Goal: Transaction & Acquisition: Purchase product/service

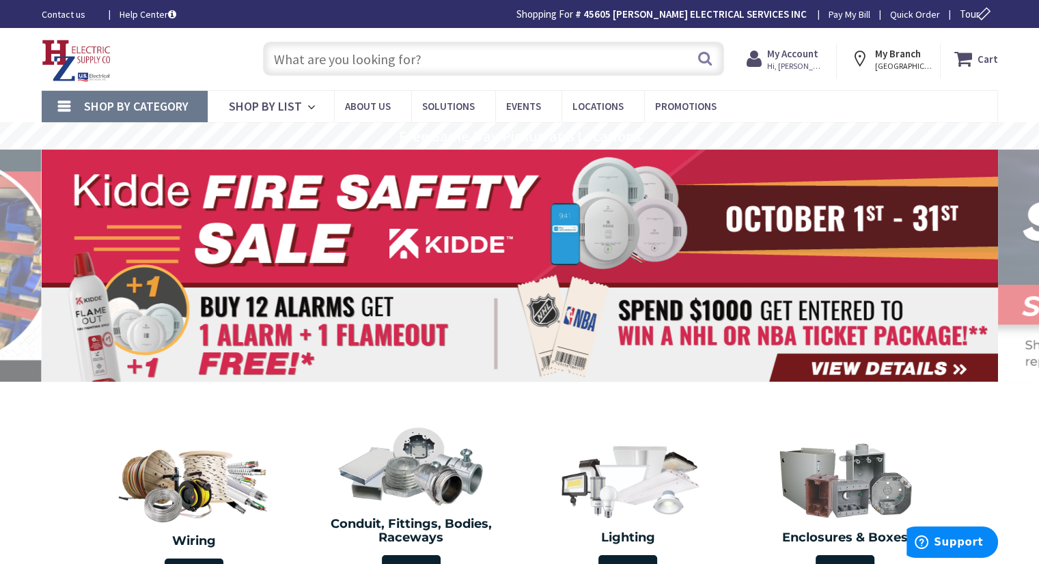
click at [365, 53] on input "text" at bounding box center [493, 59] width 461 height 34
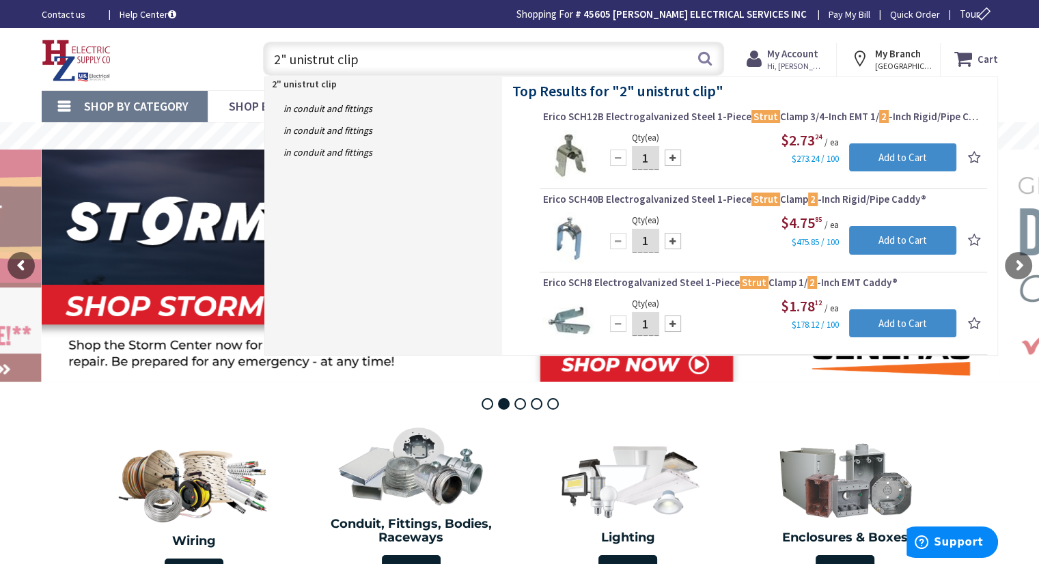
drag, startPoint x: 363, startPoint y: 58, endPoint x: 288, endPoint y: 64, distance: 76.1
click at [288, 64] on input "2" unistrut clip" at bounding box center [493, 59] width 461 height 34
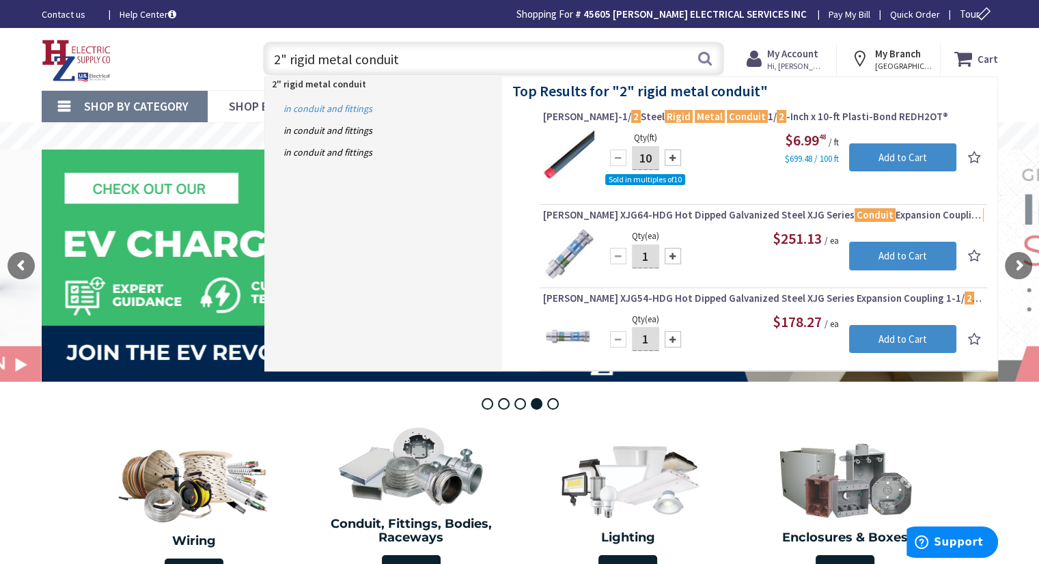
type input "2" rigid metal conduit"
click at [341, 106] on link "in Conduit and Fittings" at bounding box center [383, 109] width 237 height 22
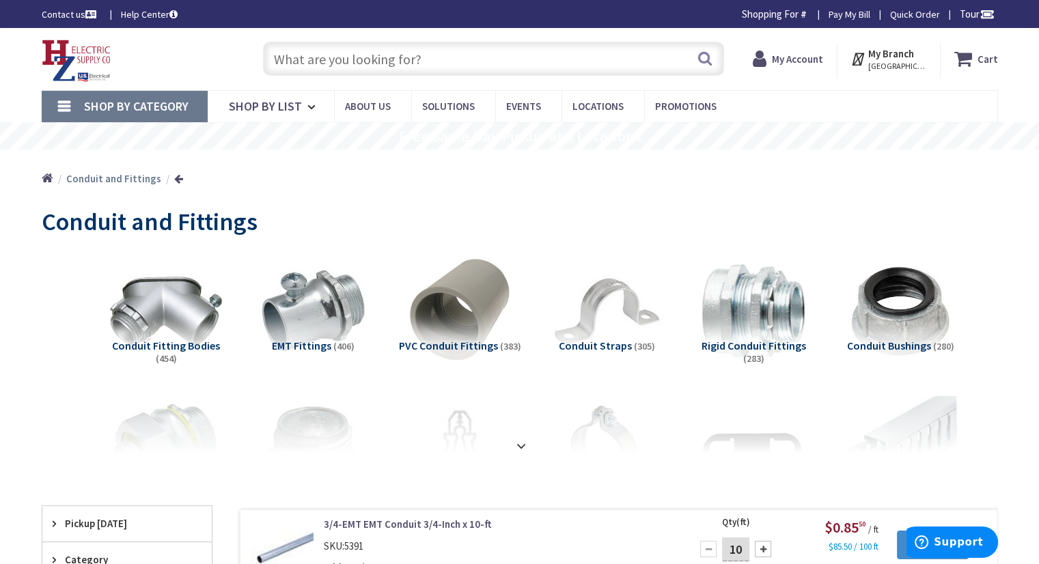
click at [42, 178] on link "Home" at bounding box center [48, 179] width 12 height 18
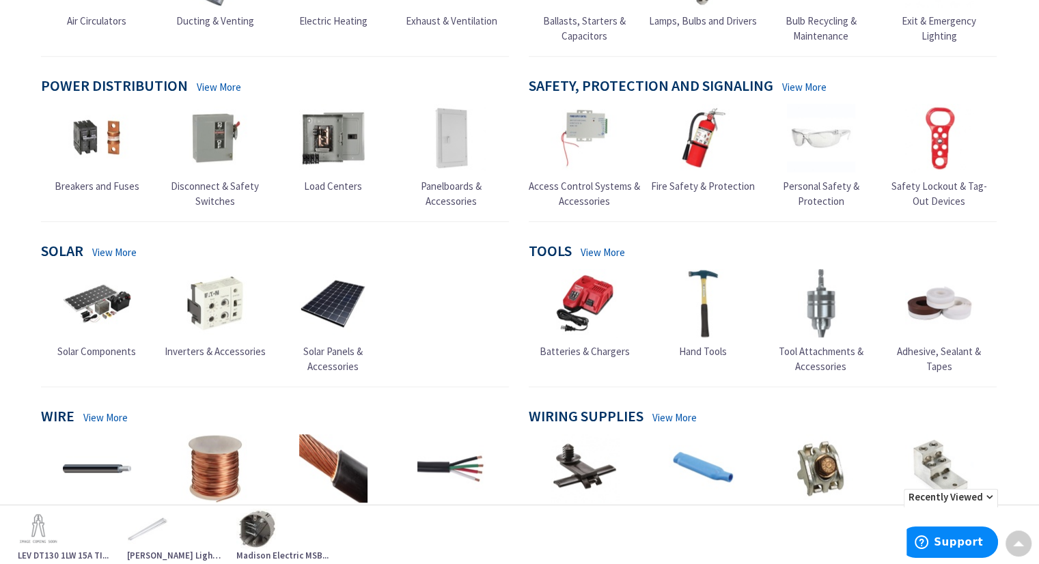
scroll to position [978, 0]
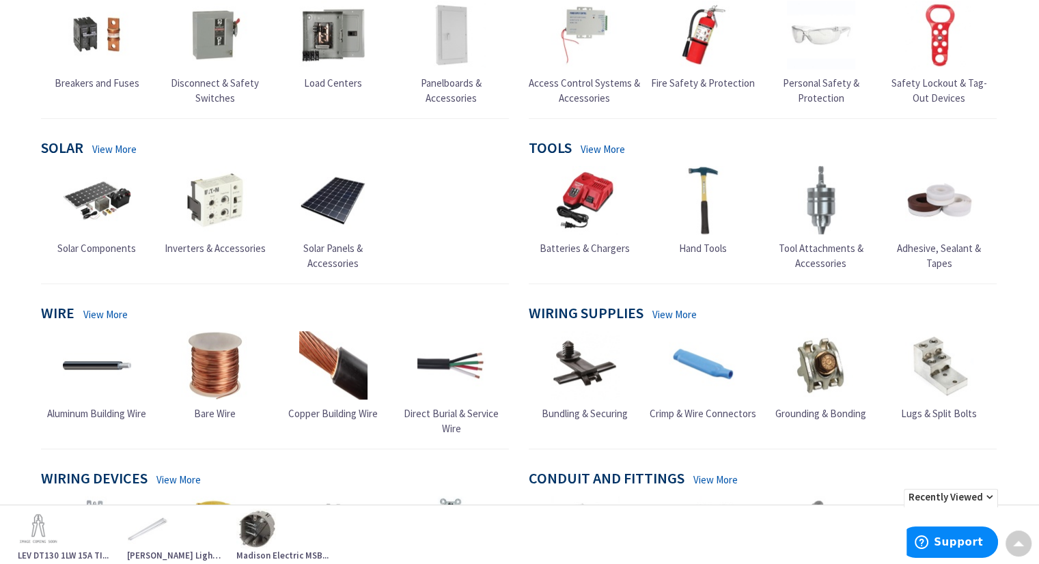
click at [121, 322] on link "View More" at bounding box center [105, 314] width 44 height 14
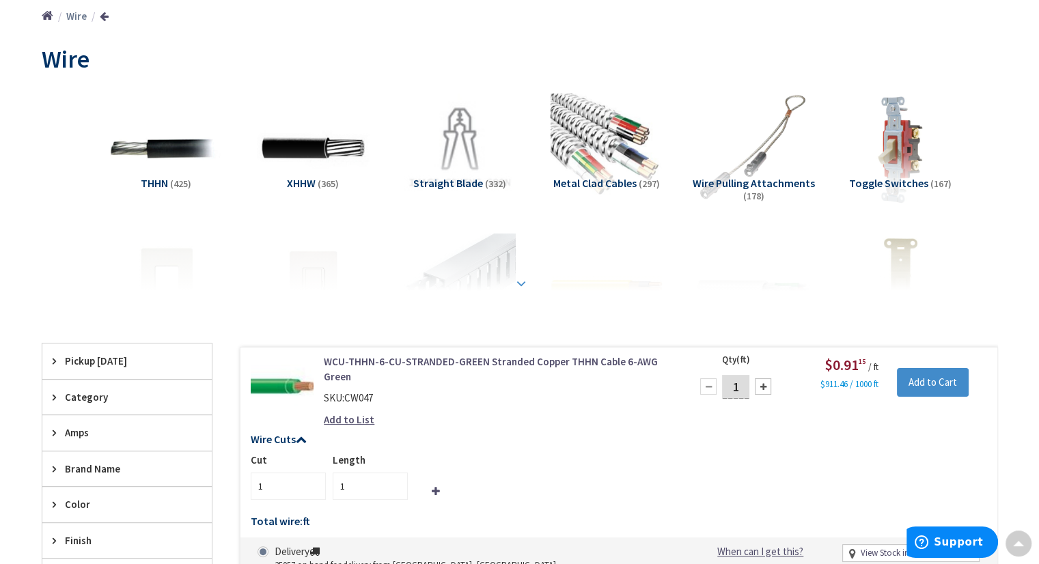
scroll to position [205, 0]
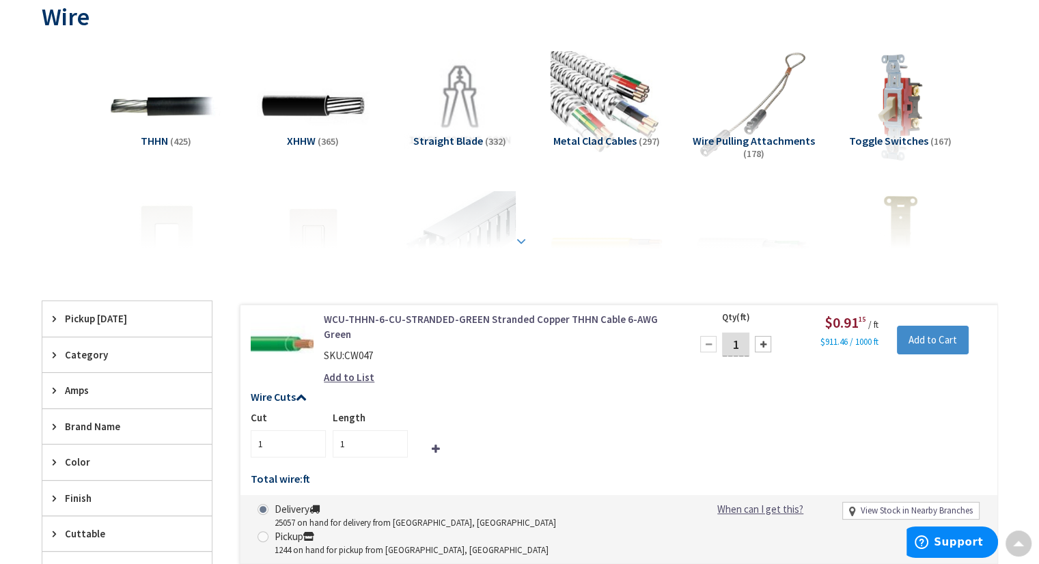
click at [522, 244] on strong at bounding box center [521, 240] width 16 height 15
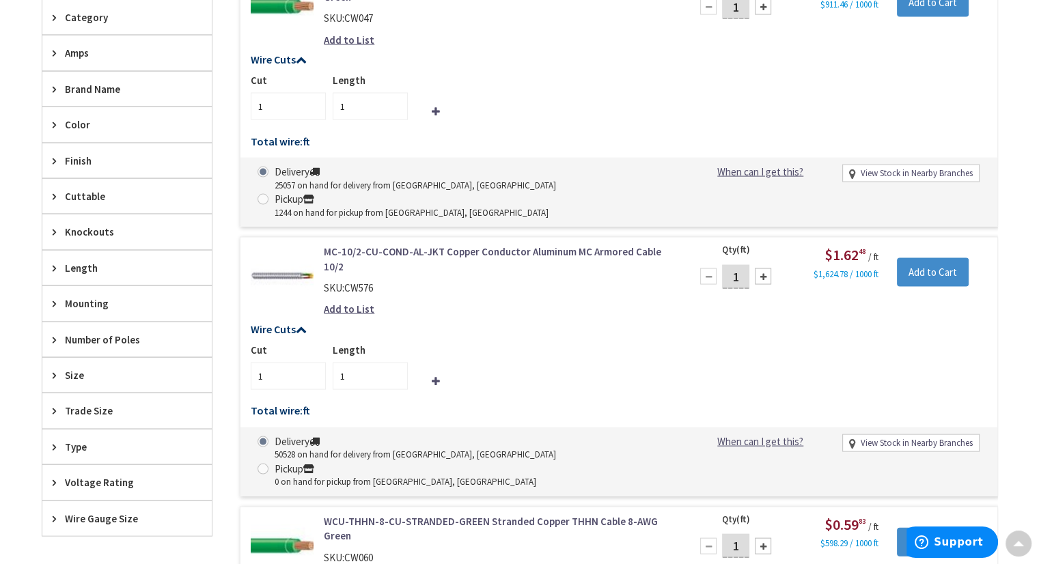
scroll to position [2870, 0]
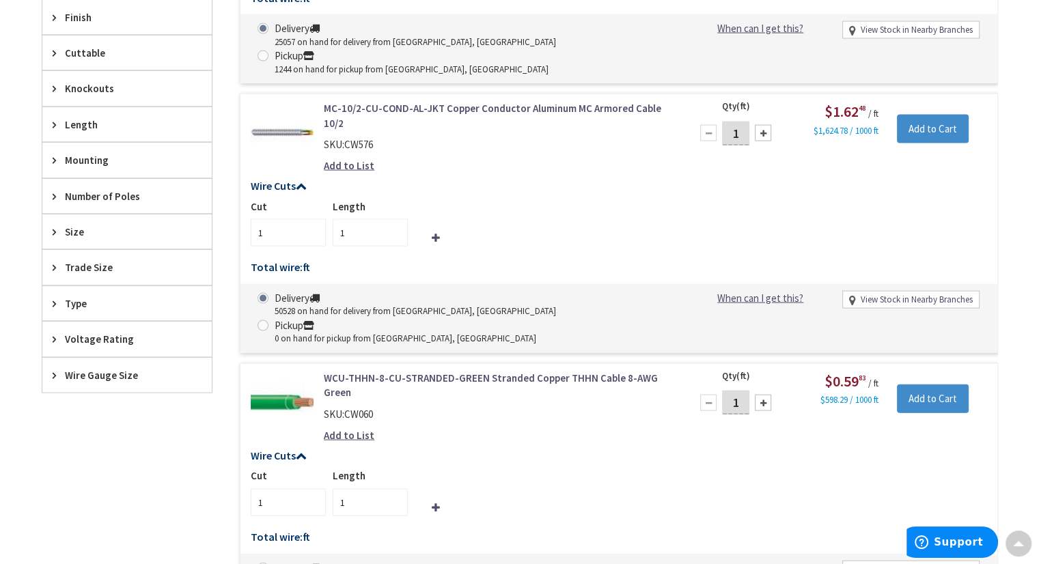
click at [54, 262] on icon at bounding box center [58, 267] width 10 height 10
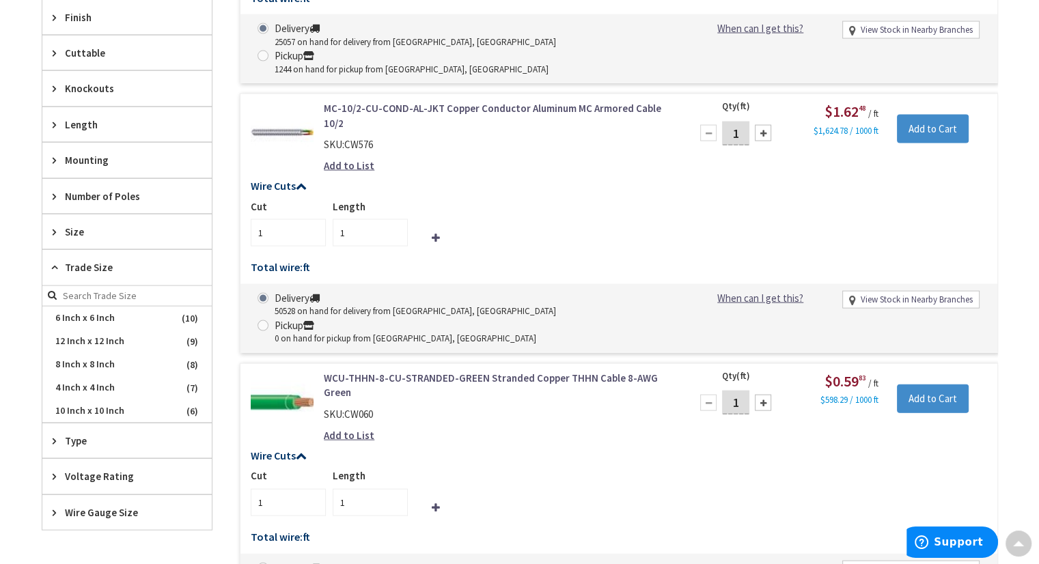
click at [68, 435] on span "Type" at bounding box center [120, 441] width 111 height 14
click at [57, 268] on icon at bounding box center [58, 267] width 10 height 10
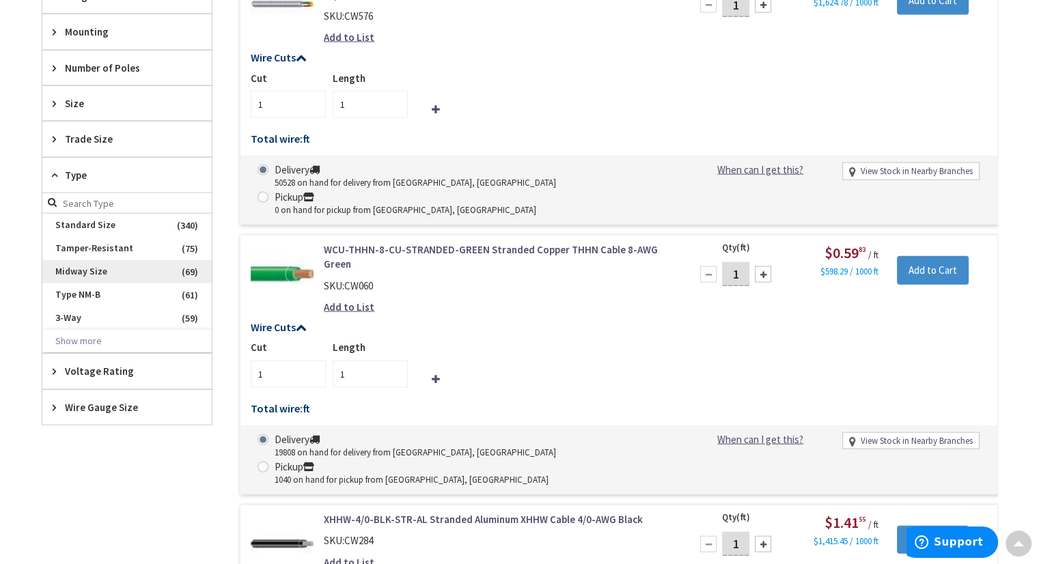
scroll to position [3006, 0]
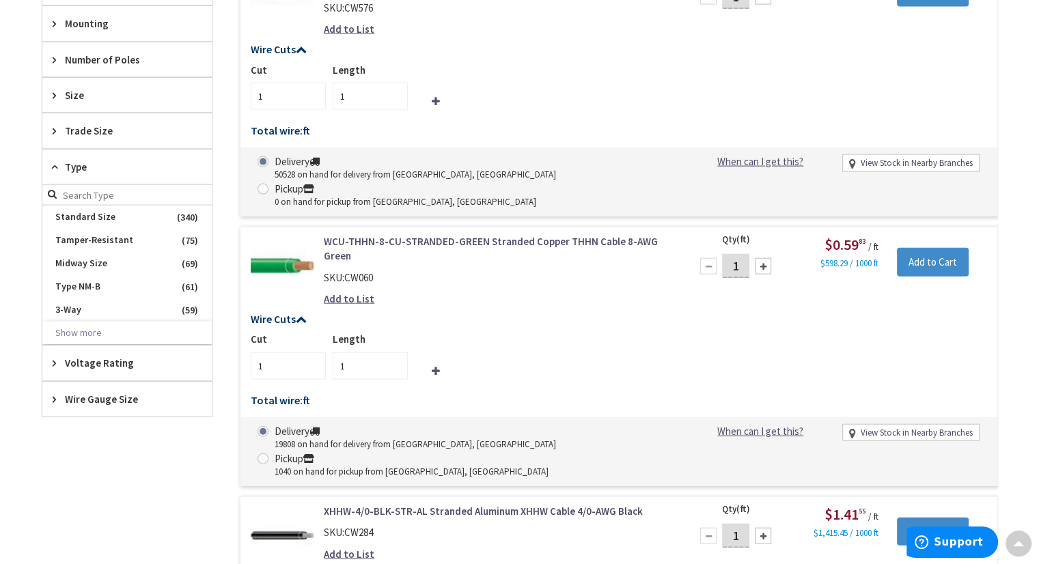
click at [115, 396] on span "Wire Gauge Size" at bounding box center [120, 399] width 111 height 14
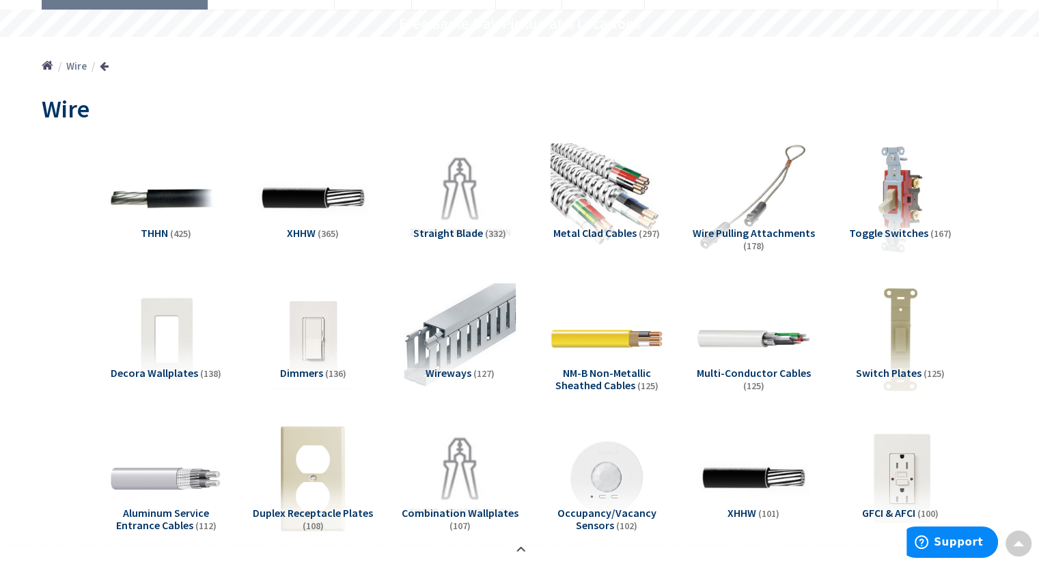
scroll to position [138, 0]
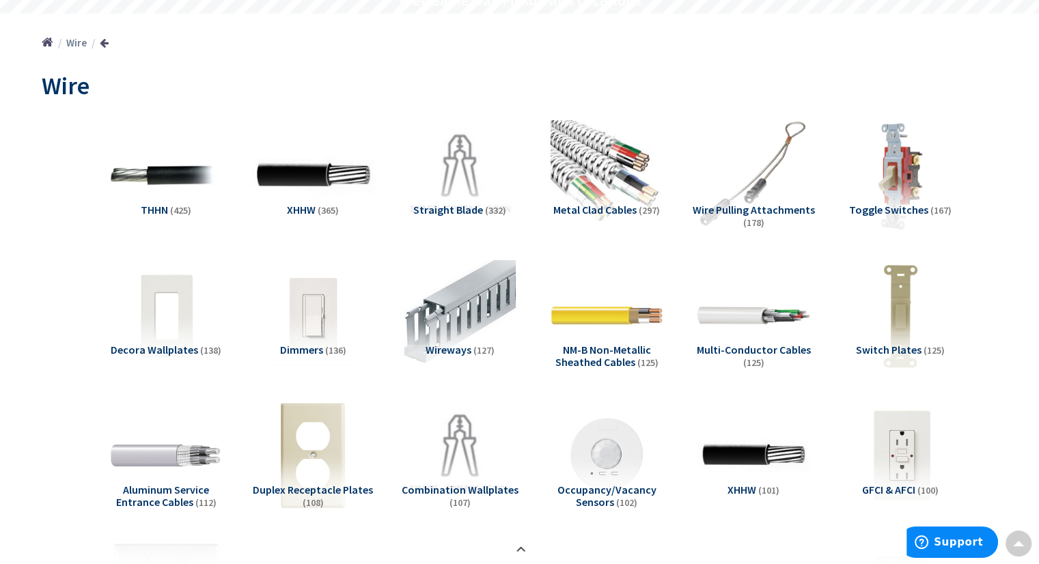
click at [330, 182] on img at bounding box center [313, 175] width 124 height 124
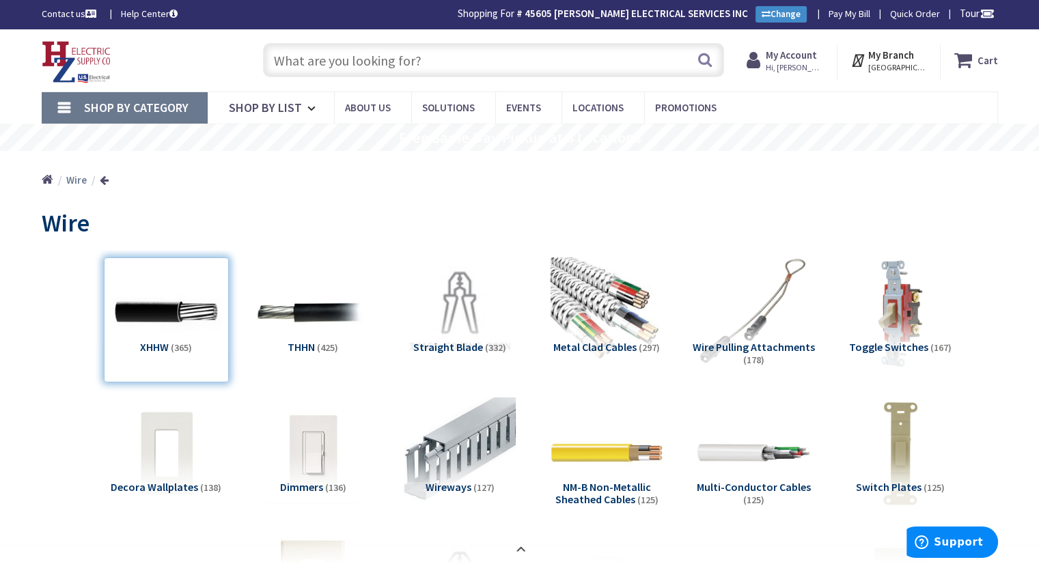
scroll to position [0, 0]
click at [352, 64] on input "text" at bounding box center [493, 61] width 461 height 34
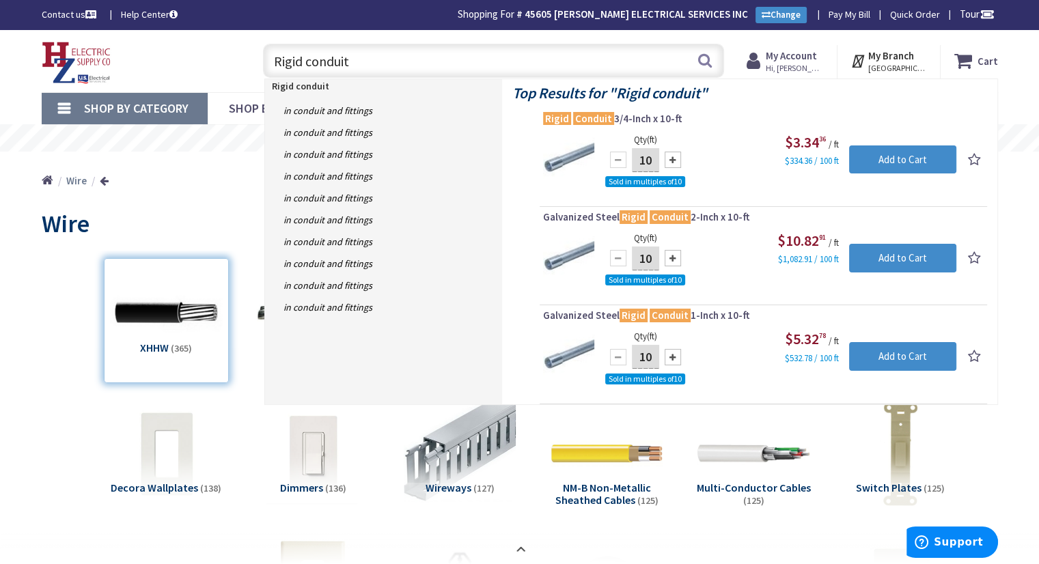
type input "Rigid conduit"
